Goal: Task Accomplishment & Management: Use online tool/utility

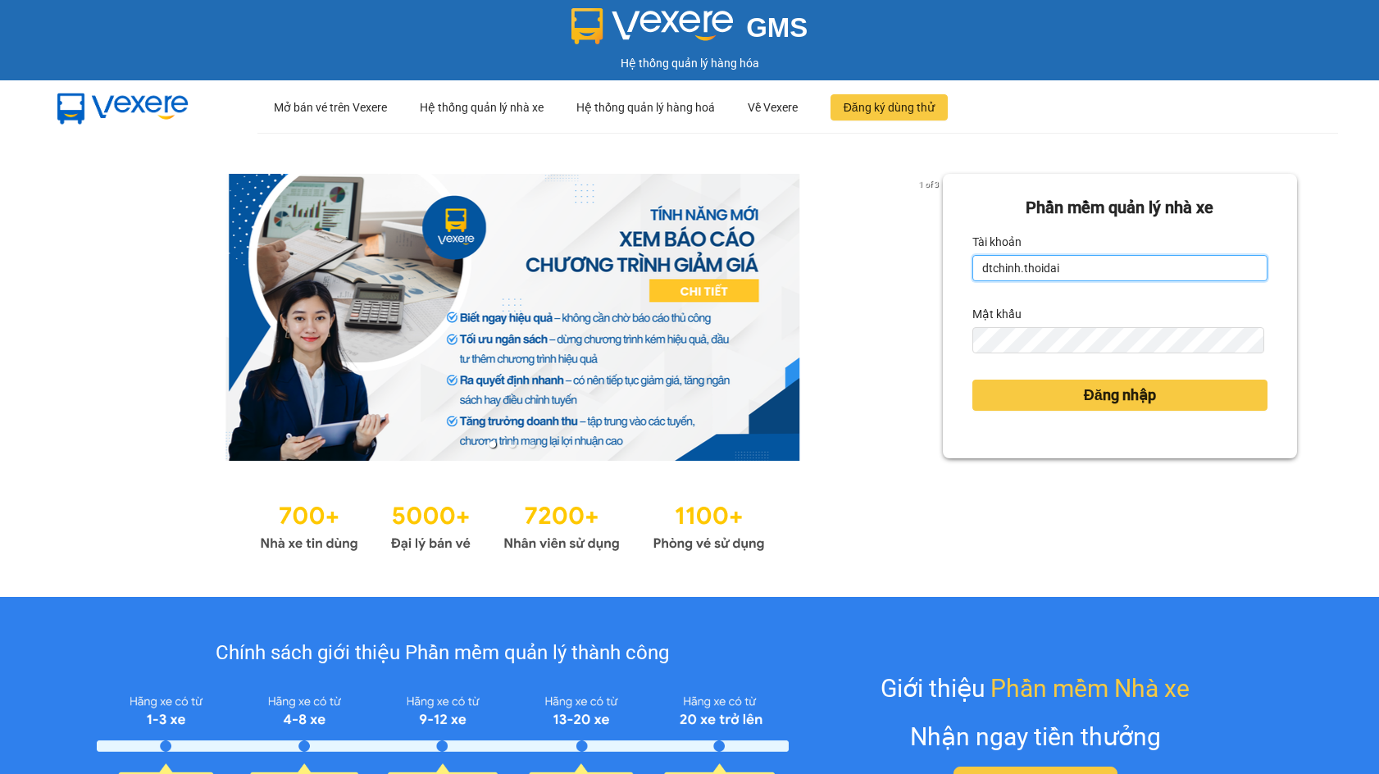
click at [1046, 266] on input "dtchinh.thoidai" at bounding box center [1119, 268] width 295 height 26
type input "thaiha.thoidai"
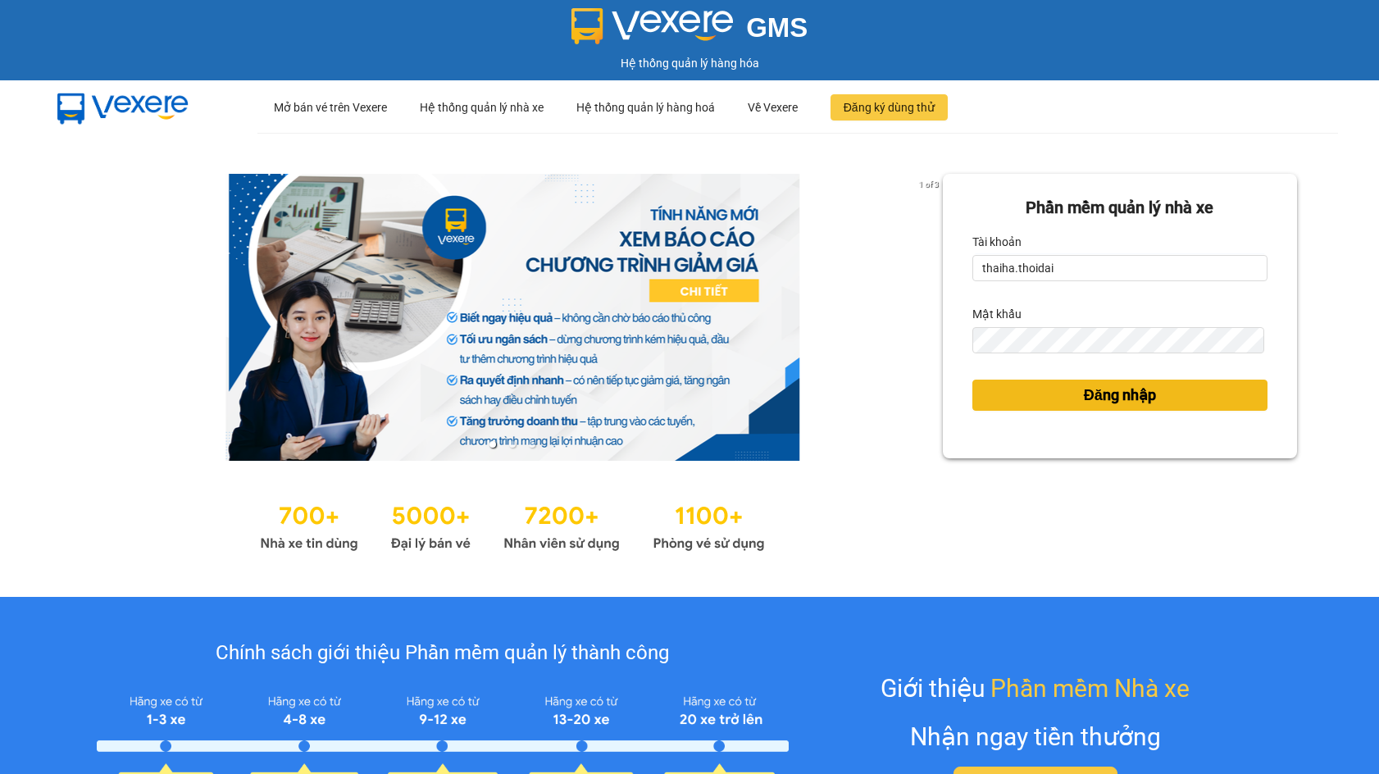
click at [1068, 405] on button "Đăng nhập" at bounding box center [1119, 395] width 295 height 31
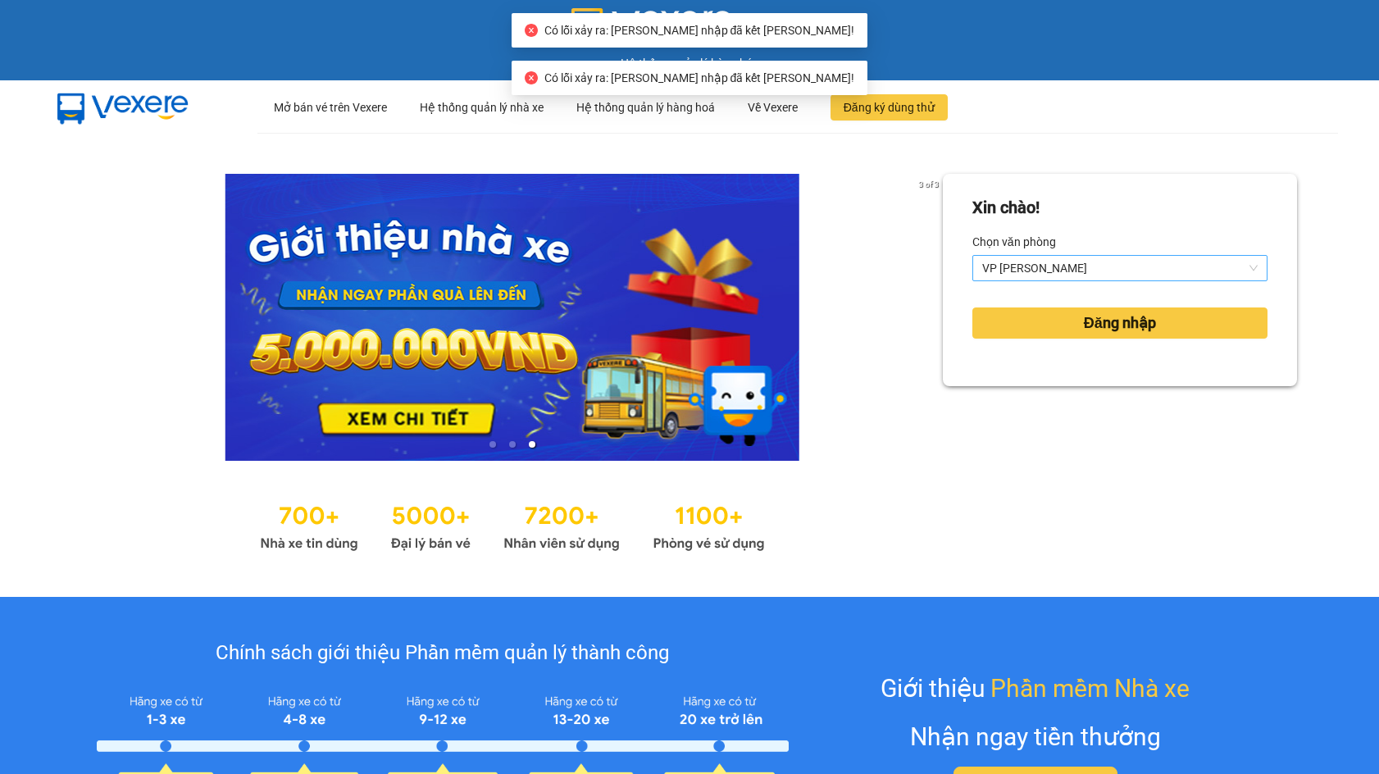
click at [1032, 271] on span "VP [PERSON_NAME]" at bounding box center [1119, 268] width 275 height 25
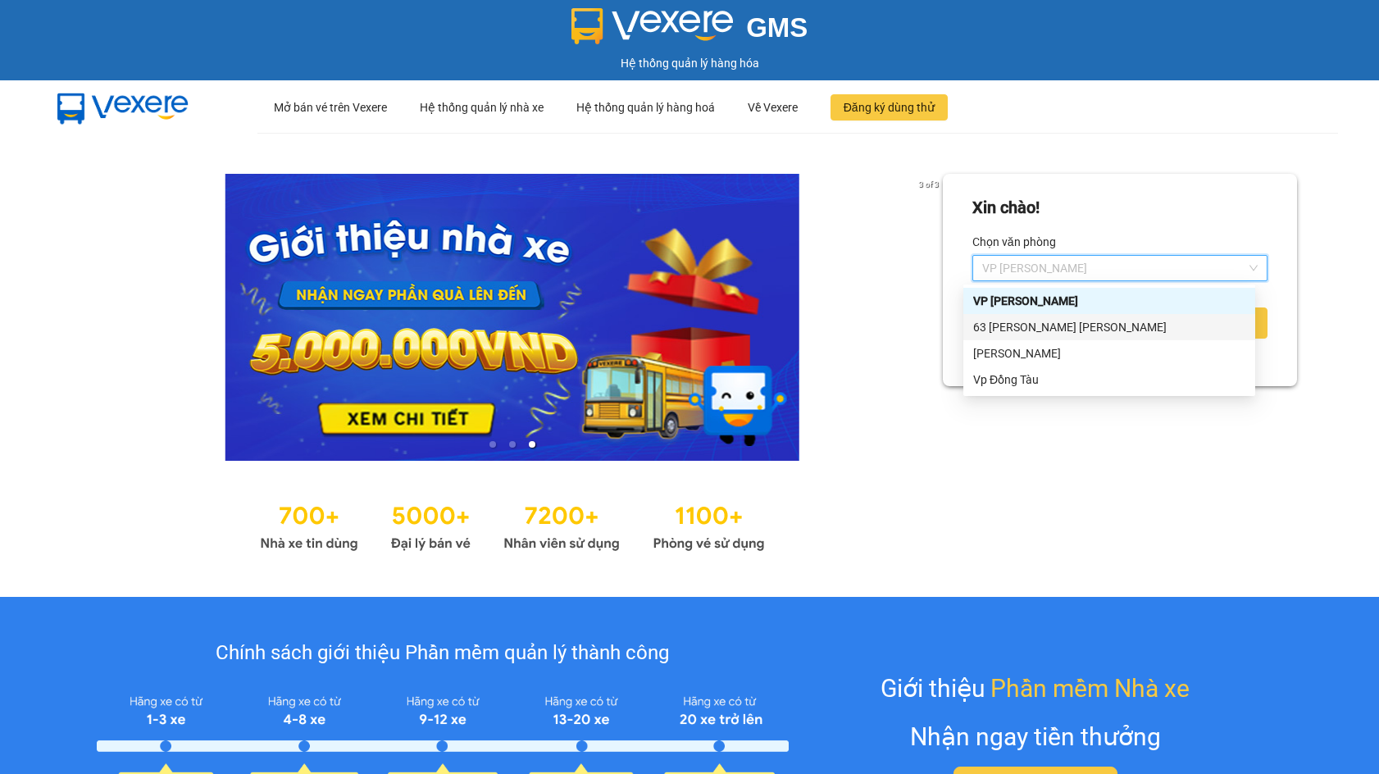
click at [1009, 323] on div "63 [PERSON_NAME] [PERSON_NAME]" at bounding box center [1109, 327] width 272 height 18
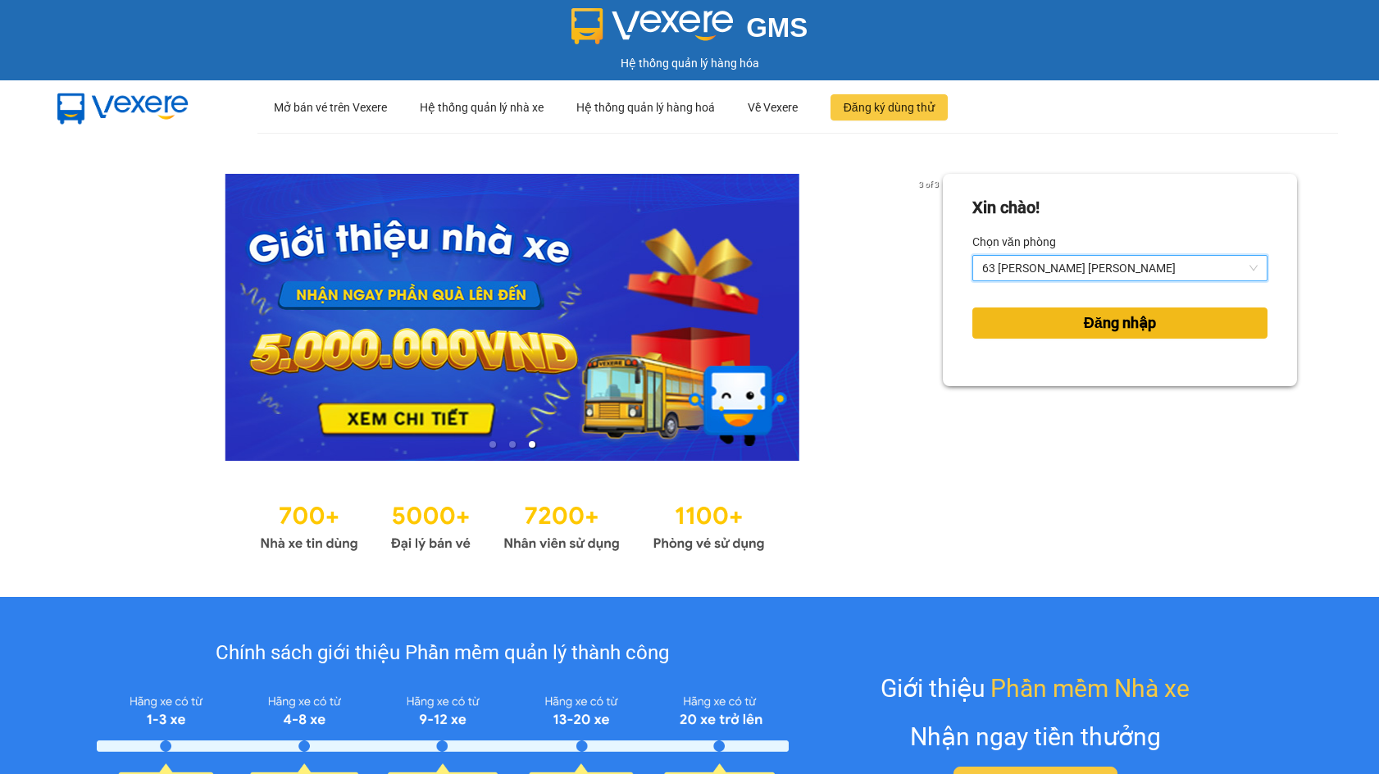
click at [1009, 323] on button "Đăng nhập" at bounding box center [1119, 322] width 295 height 31
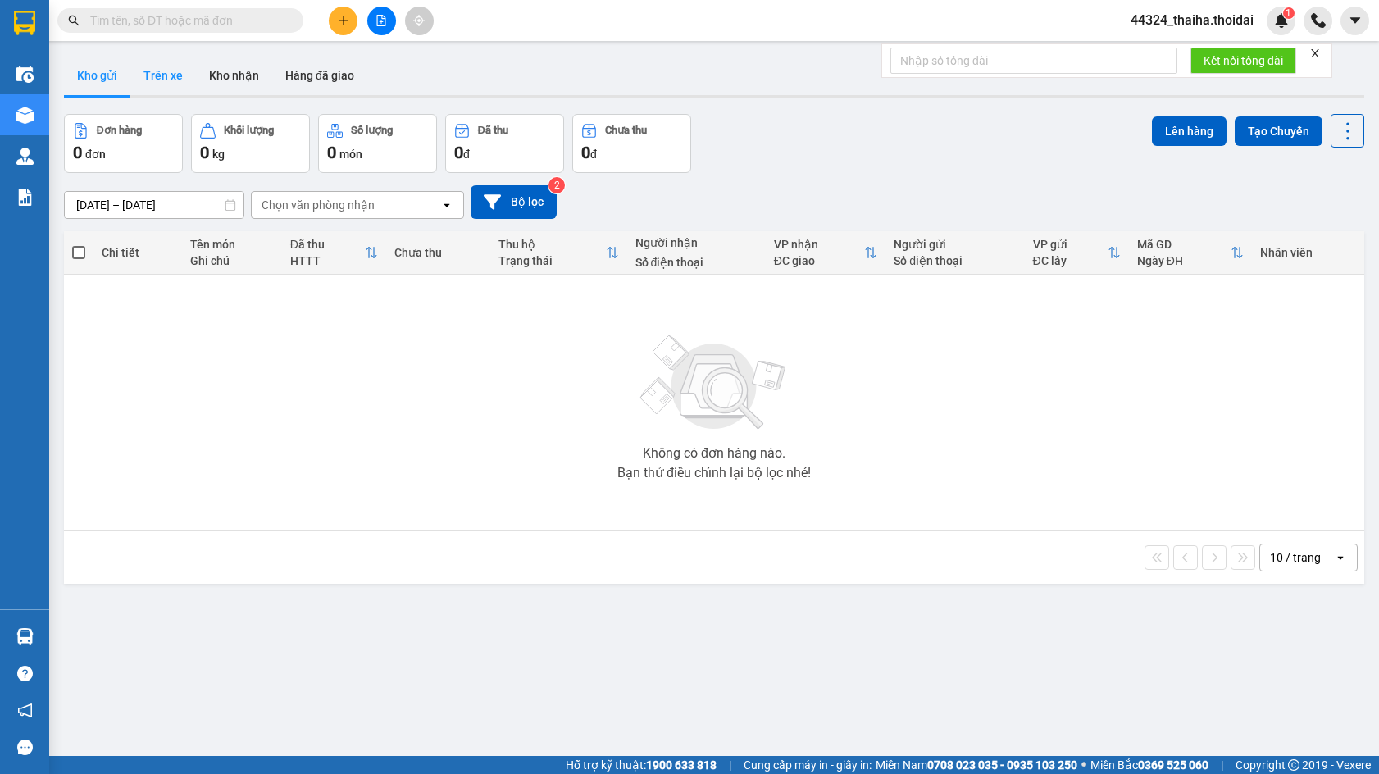
click at [171, 77] on button "Trên xe" at bounding box center [163, 75] width 66 height 39
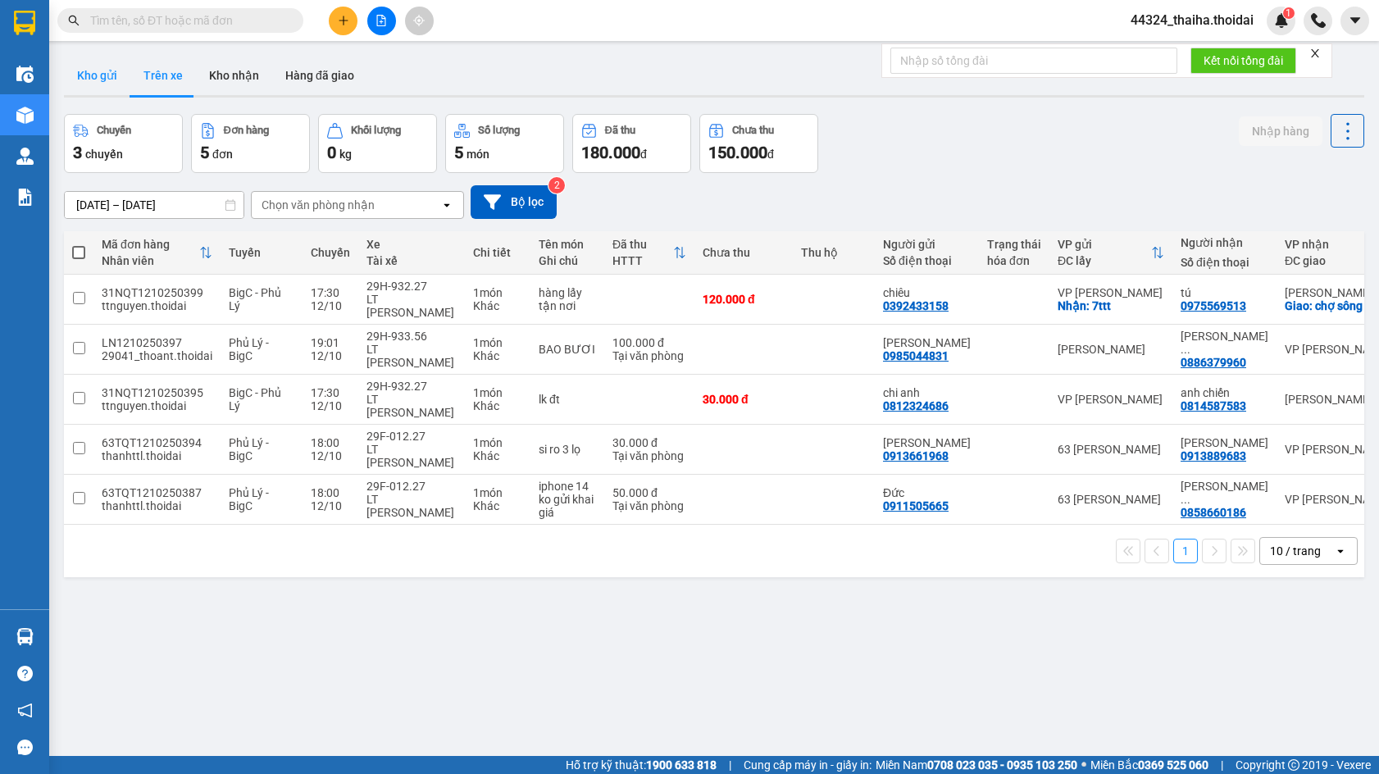
click at [102, 75] on button "Kho gửi" at bounding box center [97, 75] width 66 height 39
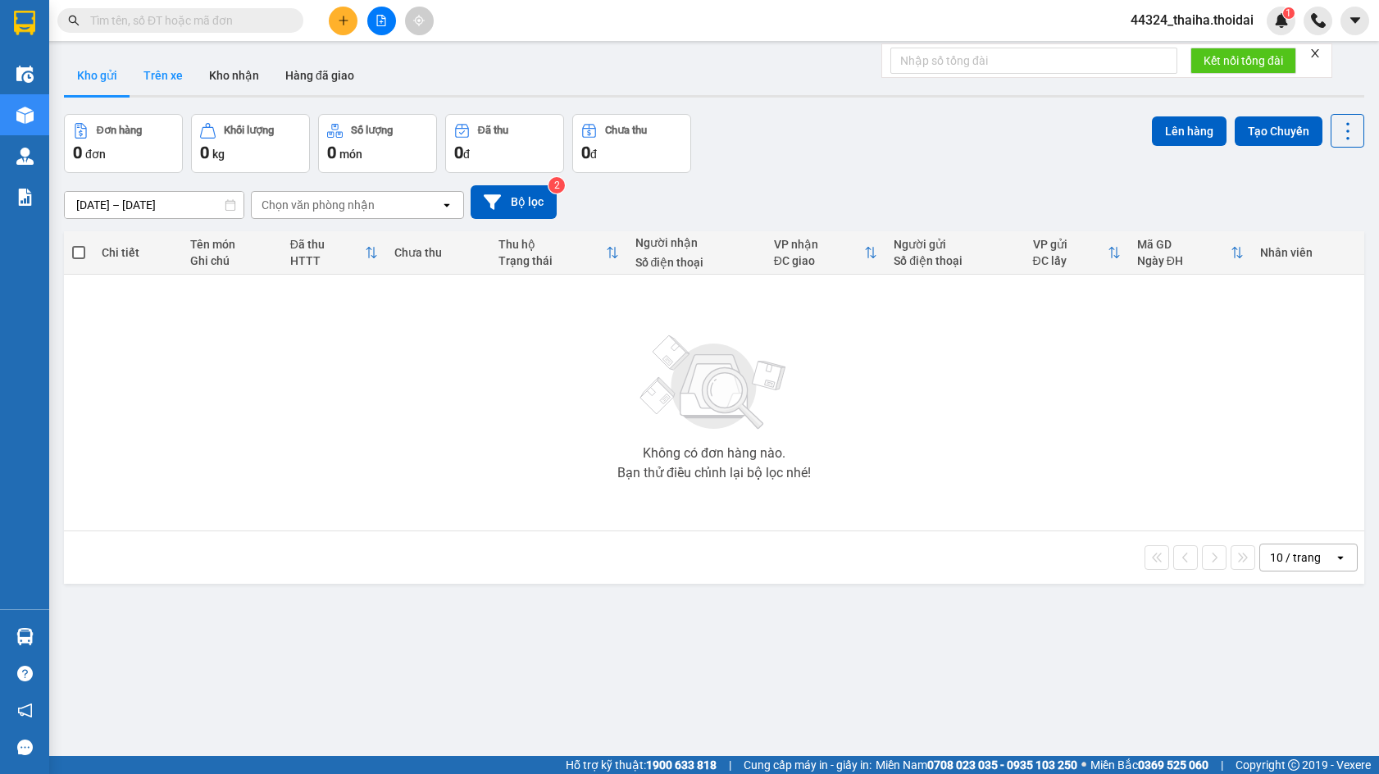
click at [160, 61] on button "Trên xe" at bounding box center [163, 75] width 66 height 39
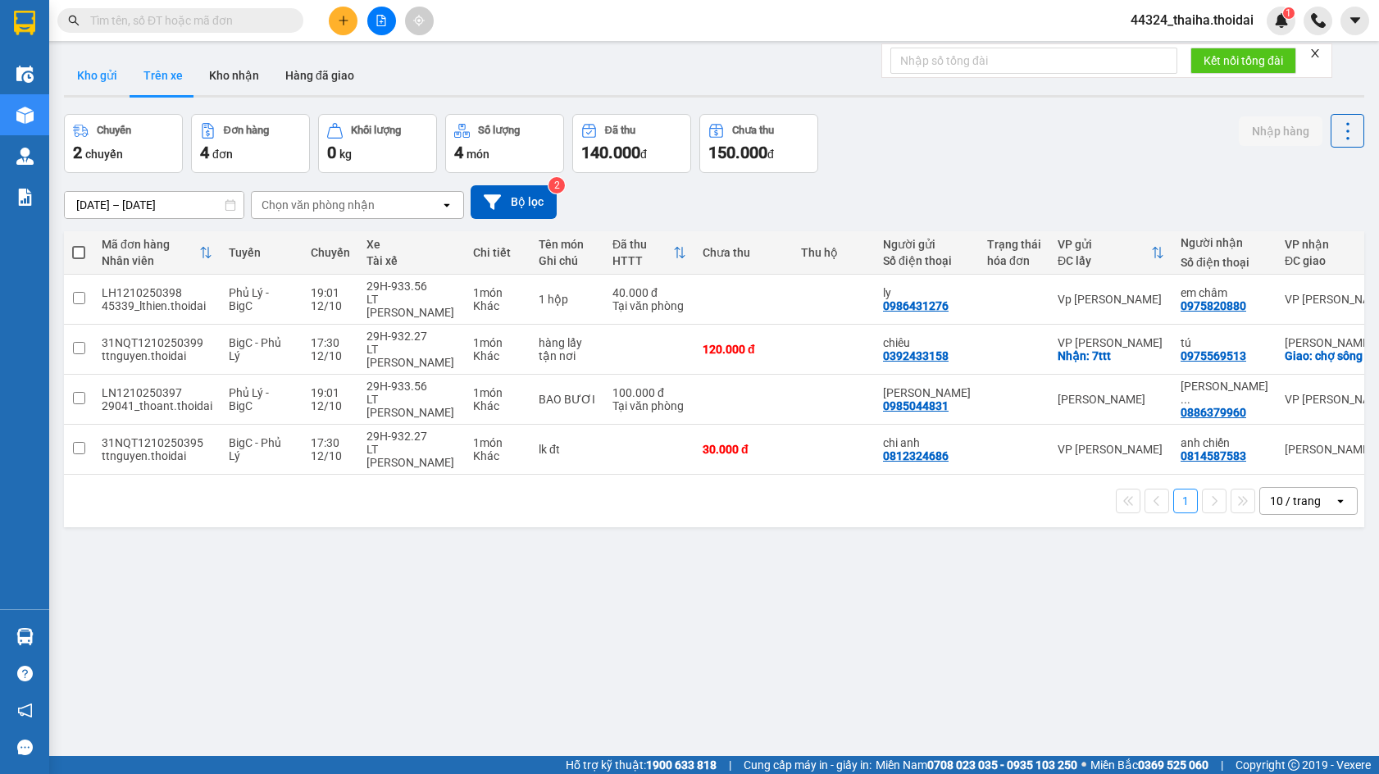
click at [94, 75] on button "Kho gửi" at bounding box center [97, 75] width 66 height 39
